Goal: Transaction & Acquisition: Purchase product/service

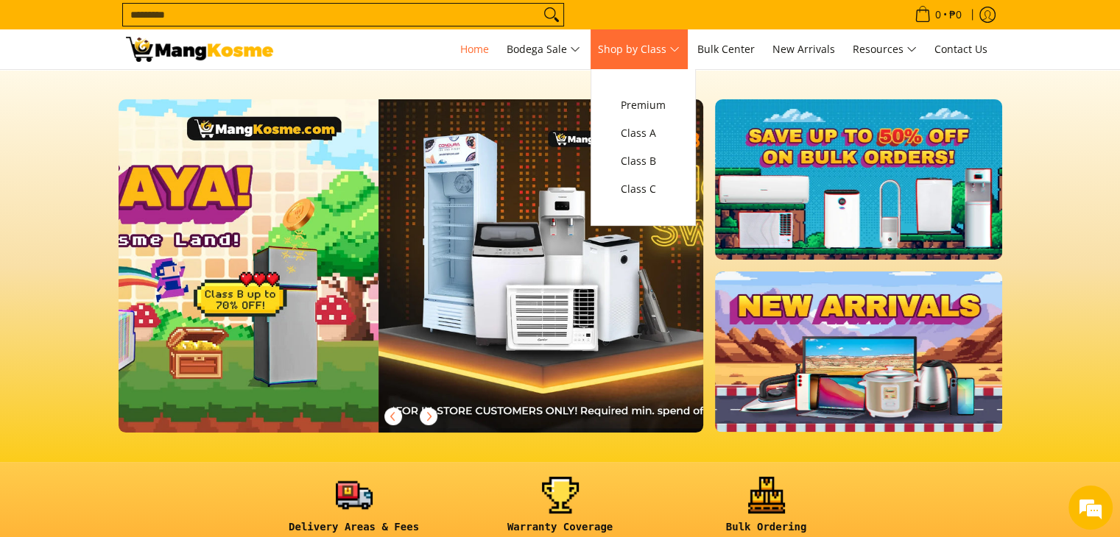
scroll to position [0, 585]
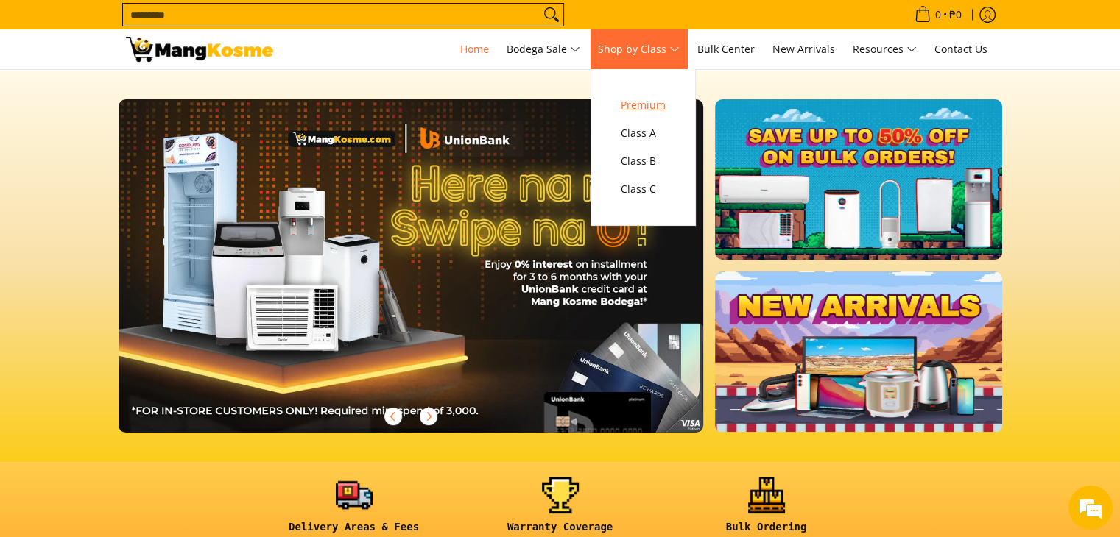
click at [643, 104] on span "Premium" at bounding box center [643, 105] width 45 height 18
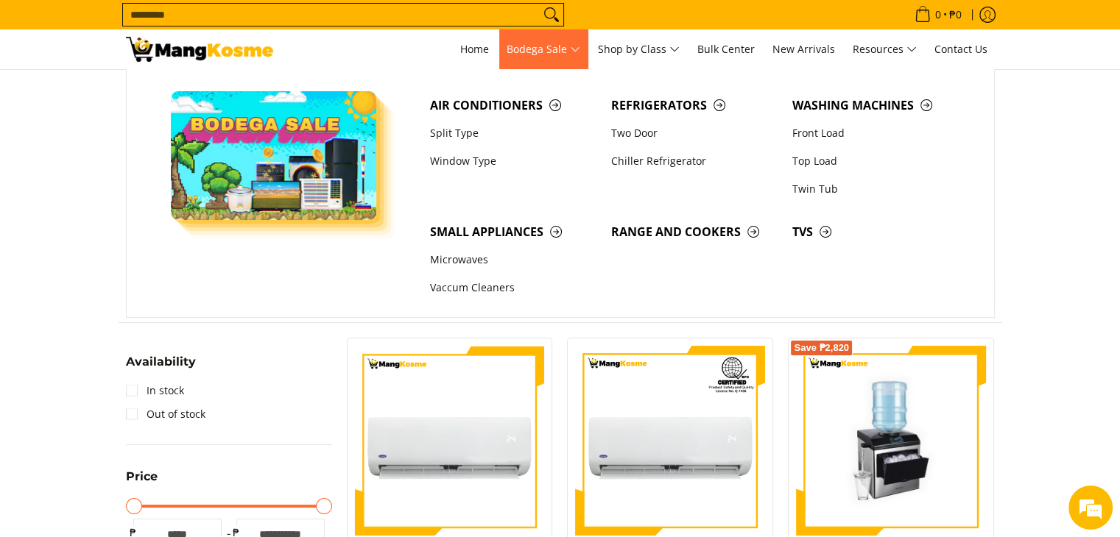
click at [573, 48] on span "Bodega Sale" at bounding box center [543, 49] width 74 height 18
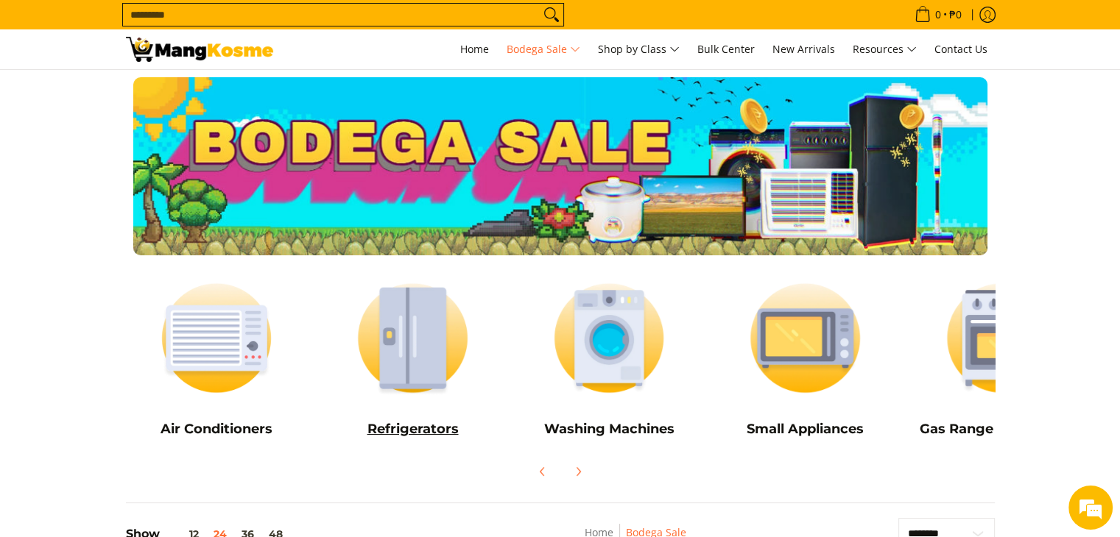
click at [430, 365] on img at bounding box center [413, 338] width 182 height 136
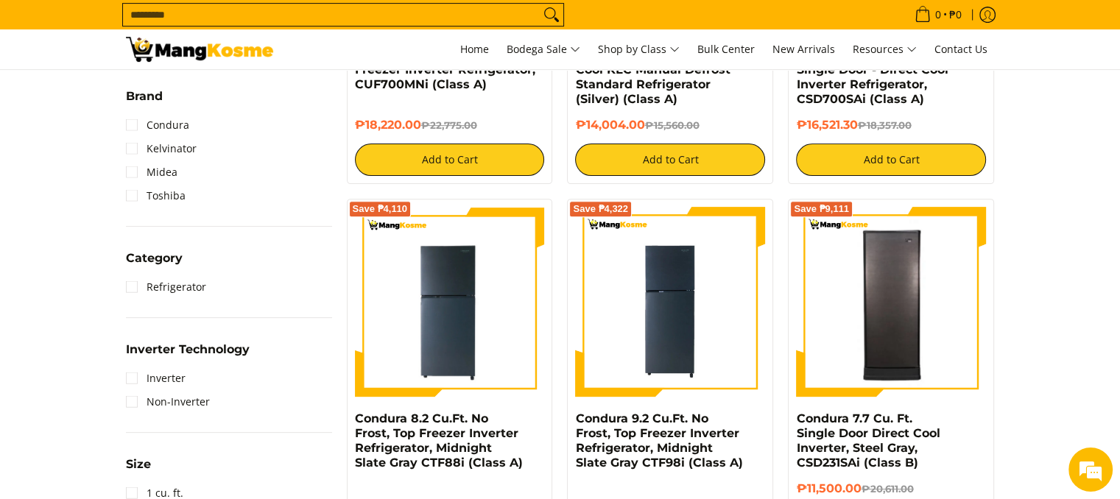
scroll to position [498, 0]
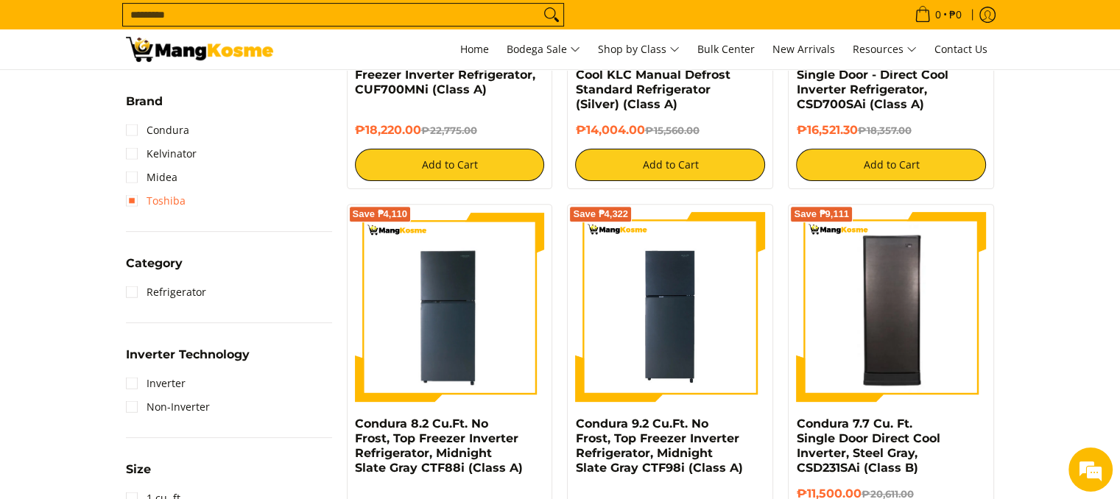
click at [130, 197] on link "Toshiba" at bounding box center [156, 201] width 60 height 24
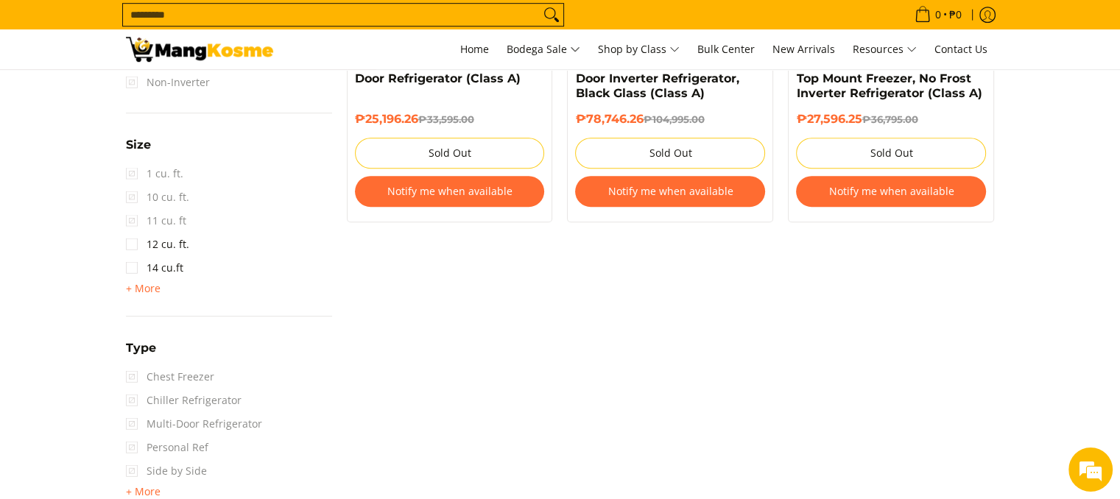
scroll to position [883, 0]
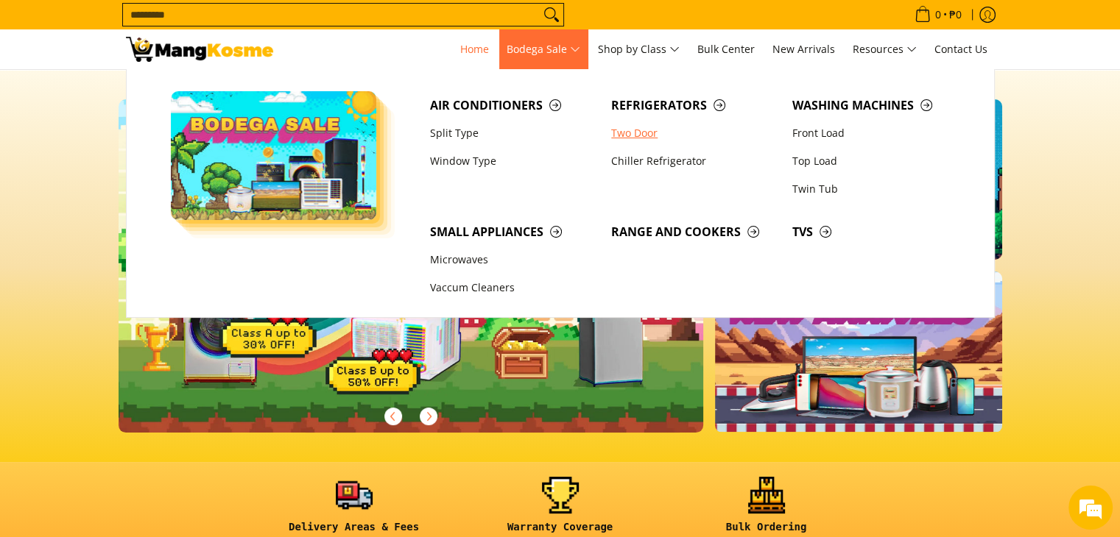
click at [622, 133] on link "Two Door" at bounding box center [694, 133] width 181 height 28
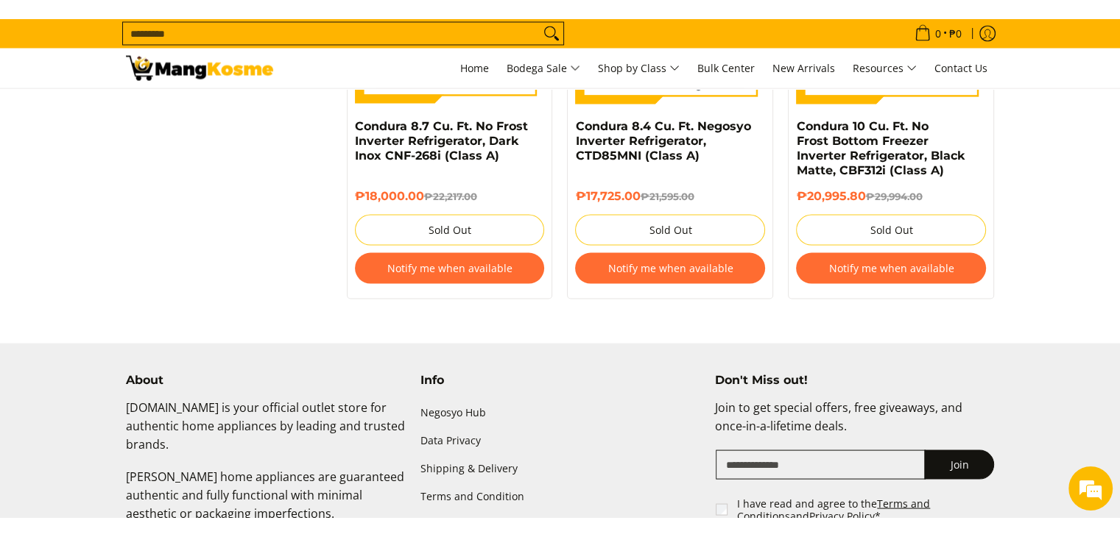
scroll to position [2695, 0]
